Goal: Find specific page/section

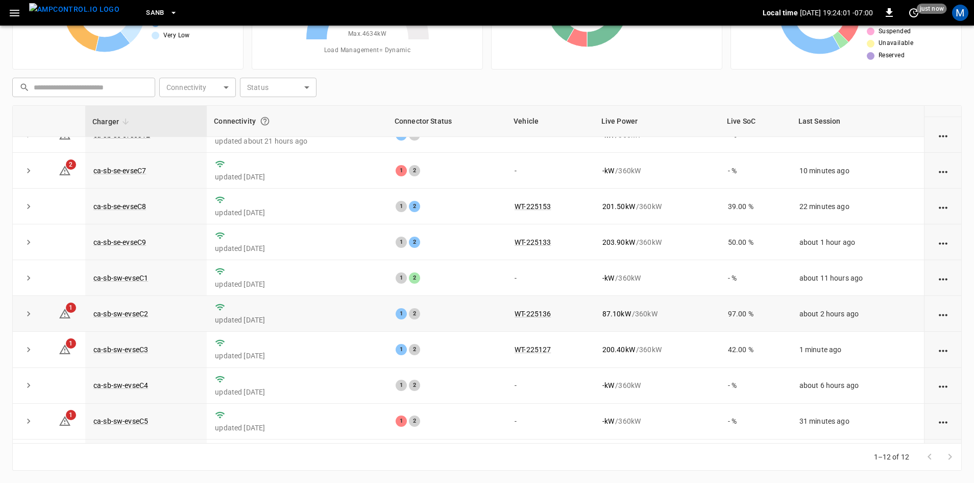
scroll to position [129, 0]
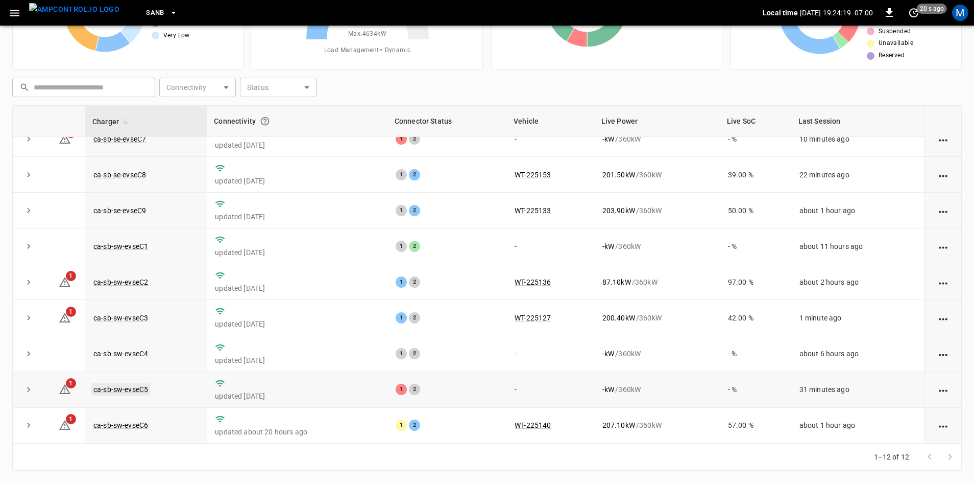
click at [140, 387] on link "ca-sb-sw-evseC5" at bounding box center [120, 389] width 59 height 12
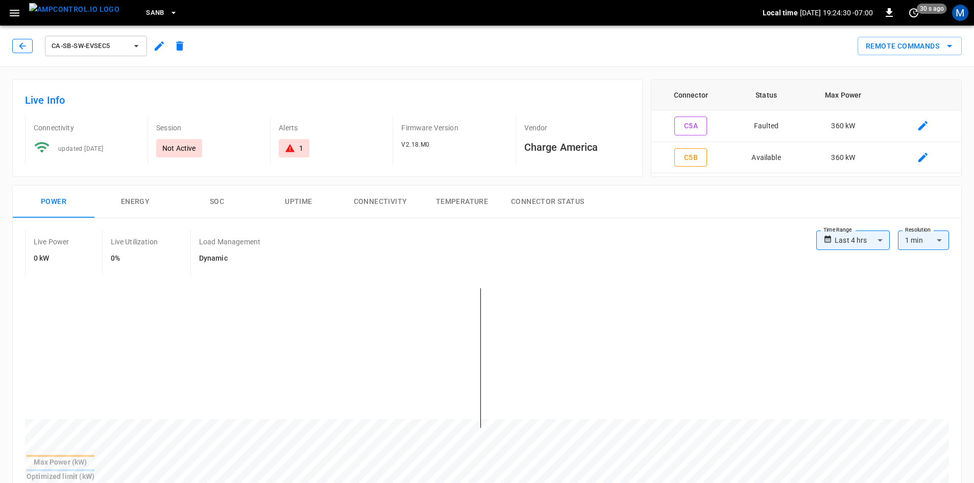
click at [28, 50] on button "button" at bounding box center [22, 46] width 20 height 14
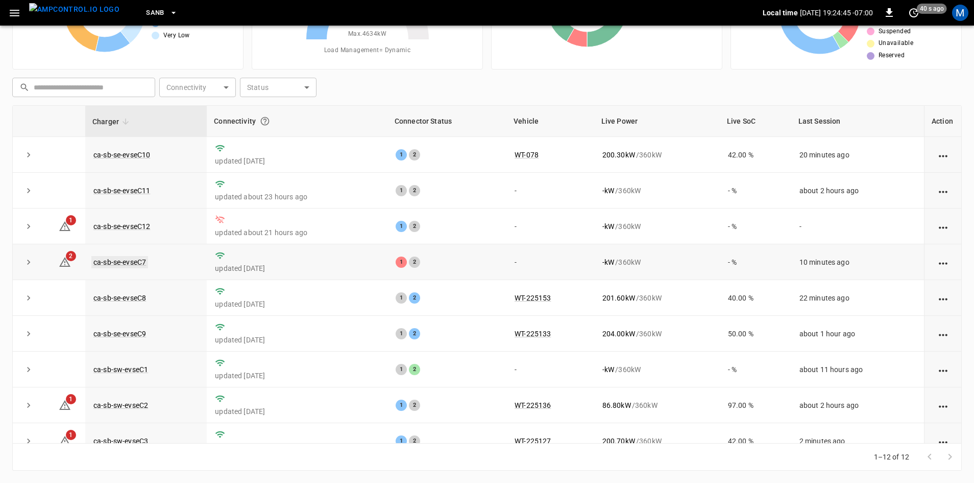
click at [133, 262] on link "ca-sb-se-evseC7" at bounding box center [119, 262] width 57 height 12
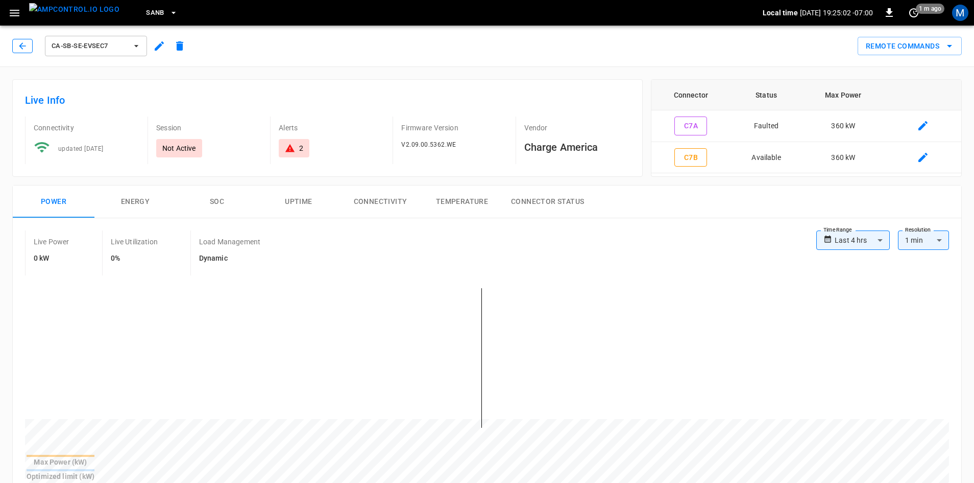
click at [25, 53] on button "button" at bounding box center [22, 46] width 20 height 14
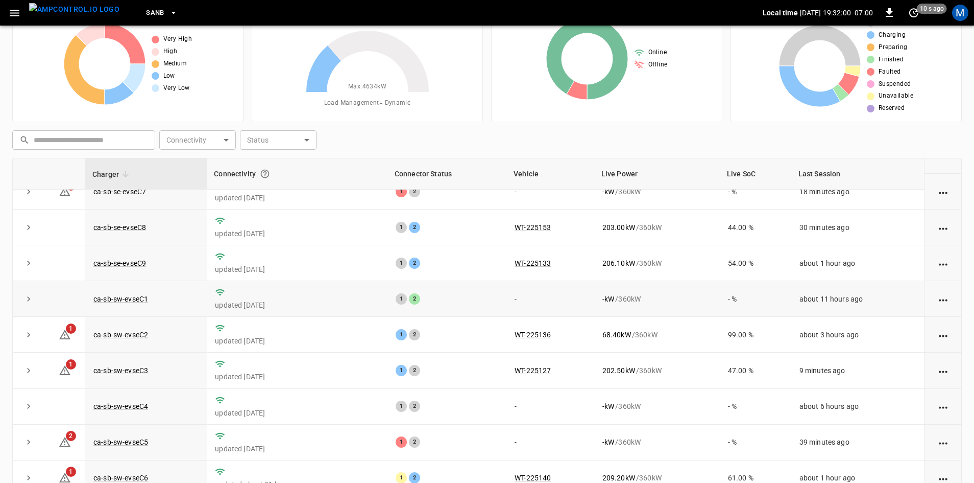
scroll to position [99, 0]
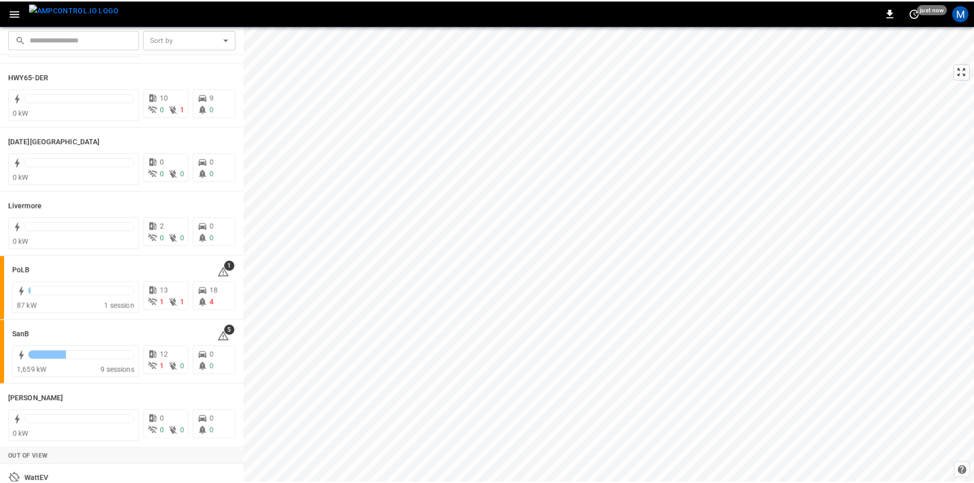
scroll to position [153, 0]
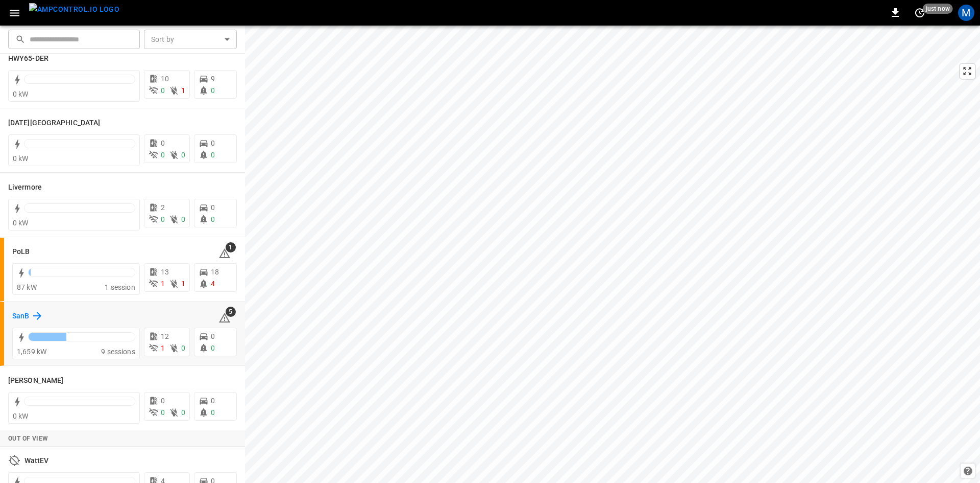
click at [39, 315] on icon at bounding box center [37, 315] width 8 height 8
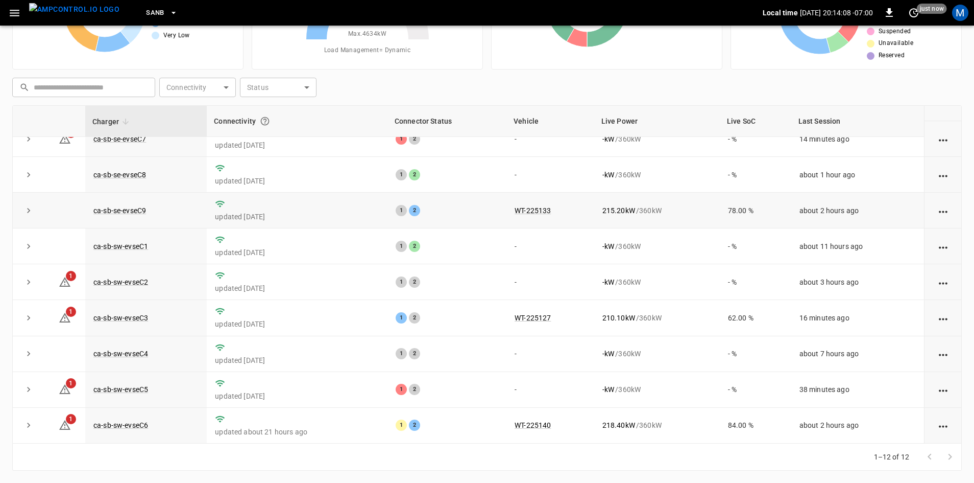
scroll to position [129, 0]
